Goal: Obtain resource: Obtain resource

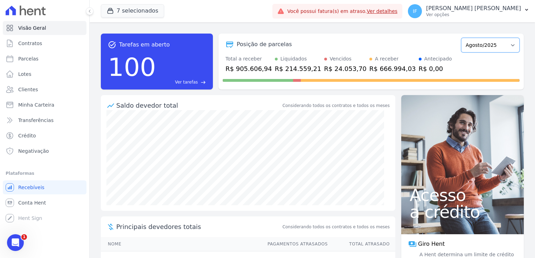
click at [496, 47] on select "Fevereiro/2024 Março/2024 Abril/2024 Maio/2024 Junho/2024 Julho/2024 Agosto/202…" at bounding box center [490, 45] width 58 height 15
click at [426, 43] on div "Posição de parcelas" at bounding box center [341, 44] width 236 height 8
click at [474, 11] on p "[PERSON_NAME] [PERSON_NAME]" at bounding box center [473, 8] width 95 height 7
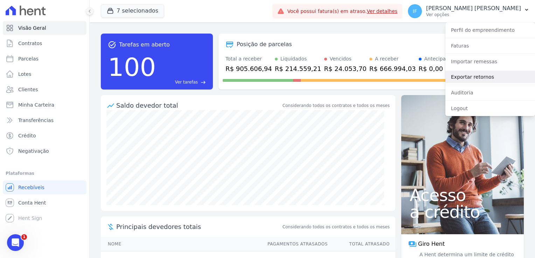
click at [477, 79] on link "Exportar retornos" at bounding box center [490, 77] width 90 height 13
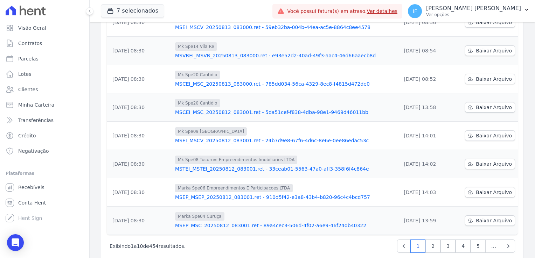
scroll to position [183, 0]
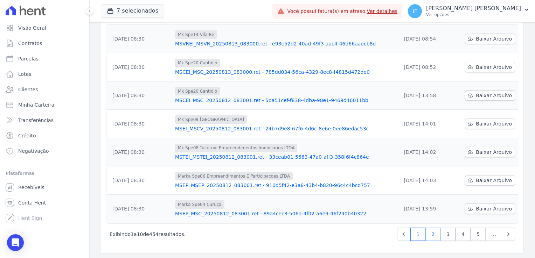
click at [430, 237] on link "2" at bounding box center [432, 234] width 15 height 13
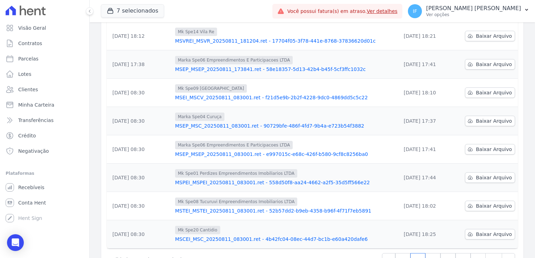
scroll to position [183, 0]
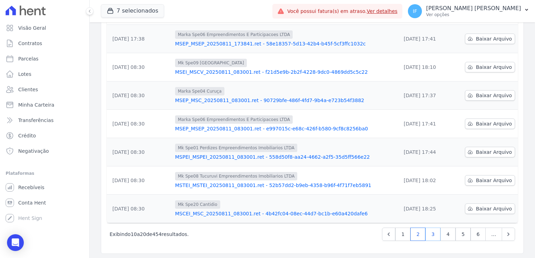
click at [430, 237] on link "3" at bounding box center [432, 234] width 15 height 13
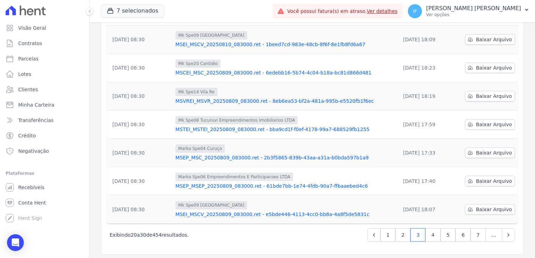
scroll to position [183, 0]
click at [430, 232] on link "4" at bounding box center [432, 234] width 15 height 13
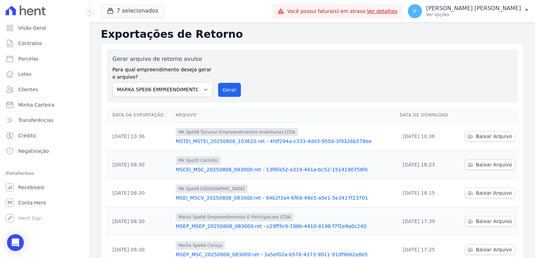
click at [343, 68] on div "Gerar arquivo de retorno avulso Para qual empreendimento deseja gerar o arquivo…" at bounding box center [312, 76] width 400 height 42
click at [222, 90] on button "Gerar" at bounding box center [229, 90] width 23 height 14
